Goal: Book appointment/travel/reservation

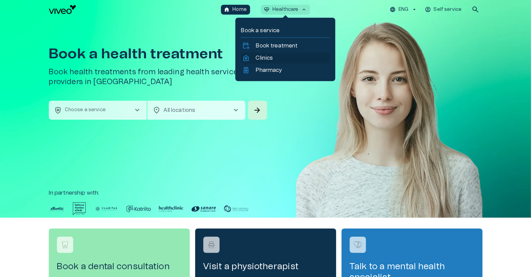
click at [254, 57] on link "home_health Clinics" at bounding box center [285, 58] width 86 height 8
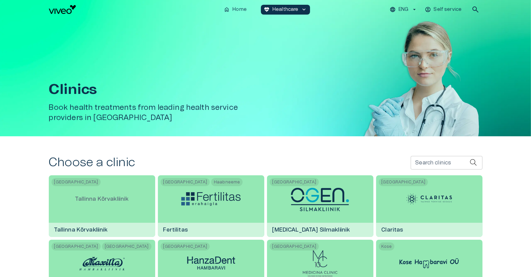
click at [414, 161] on input "Search clinics" at bounding box center [439, 163] width 59 height 14
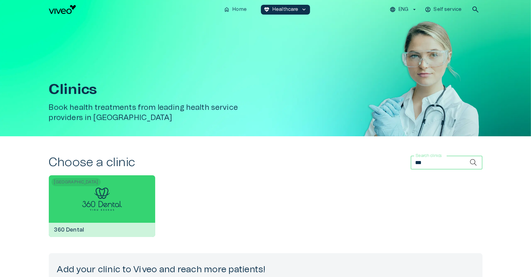
type input "***"
click at [129, 224] on div "360 Dental" at bounding box center [102, 230] width 106 height 14
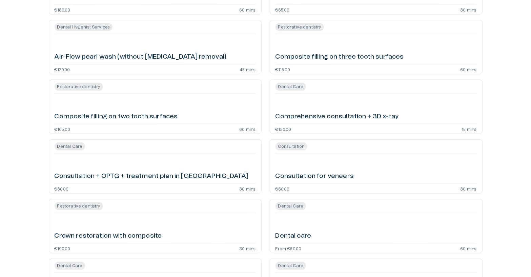
scroll to position [374, 0]
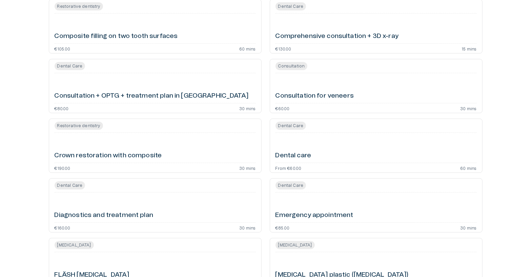
click at [167, 97] on h6 "Consultation + OPTG + treatment plan in [GEOGRAPHIC_DATA]" at bounding box center [152, 95] width 194 height 9
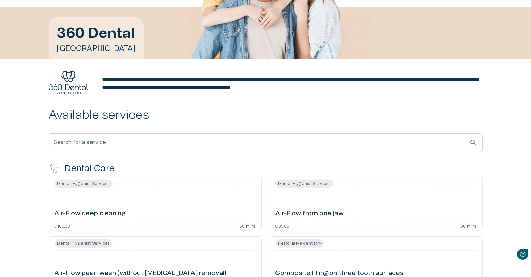
scroll to position [79, 0]
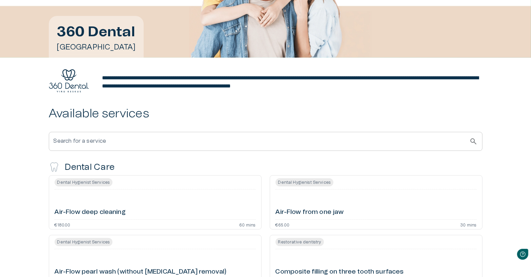
click at [129, 199] on div "Air-Flow deep cleaning" at bounding box center [155, 204] width 201 height 24
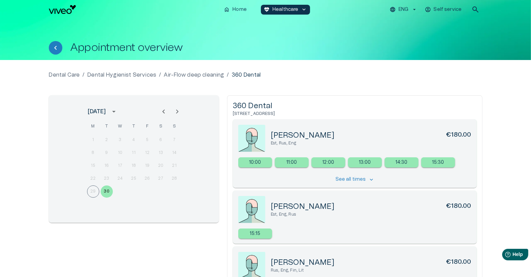
click at [177, 109] on icon "Next month" at bounding box center [177, 111] width 8 height 8
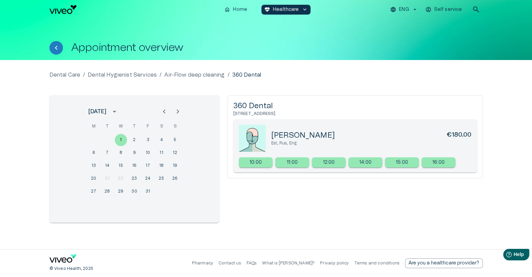
click at [177, 109] on icon "Next month" at bounding box center [178, 111] width 8 height 8
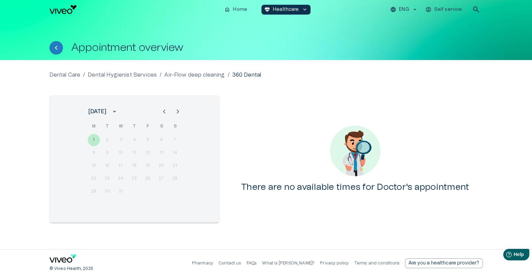
click at [165, 112] on icon "Previous month" at bounding box center [164, 111] width 8 height 8
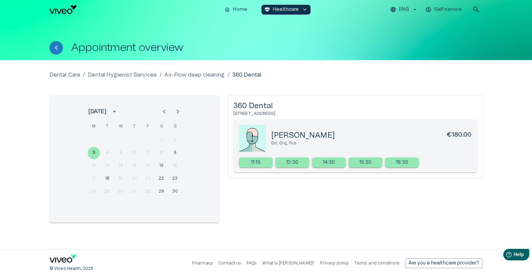
click at [165, 112] on icon "Previous month" at bounding box center [164, 111] width 8 height 8
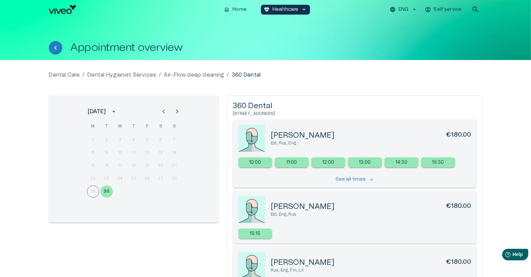
click at [180, 113] on icon "Next month" at bounding box center [177, 111] width 8 height 8
